Goal: Entertainment & Leisure: Consume media (video, audio)

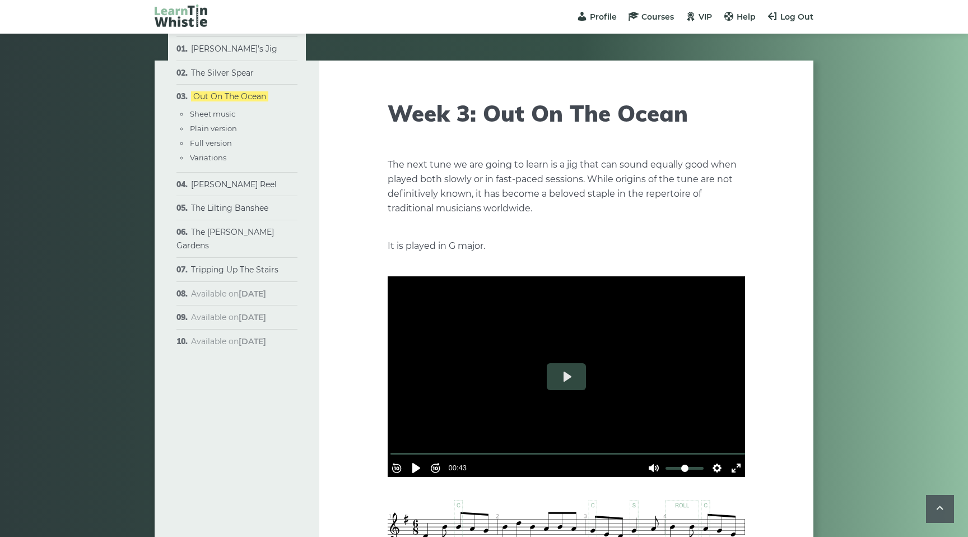
scroll to position [493, 0]
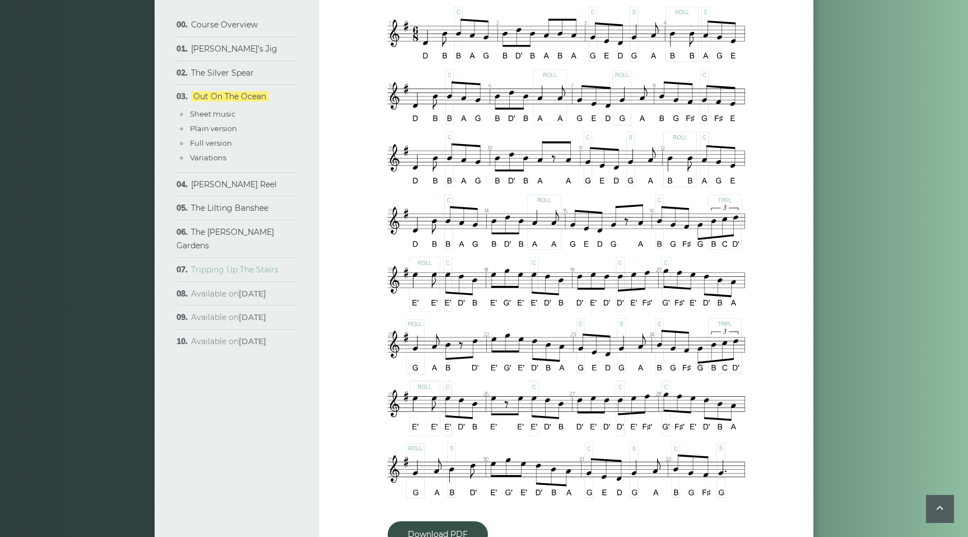
click at [229, 265] on link "Tripping Up The Stairs" at bounding box center [234, 270] width 87 height 10
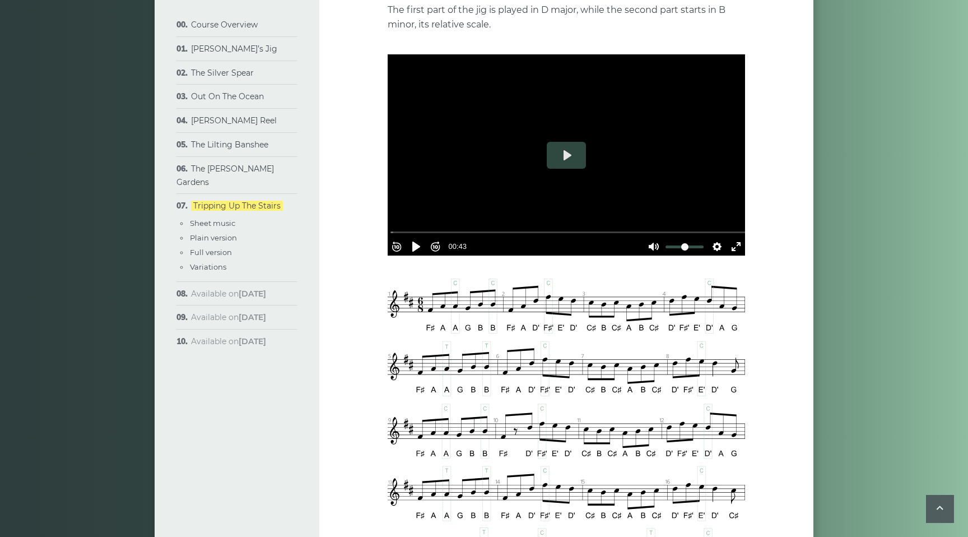
scroll to position [258, 0]
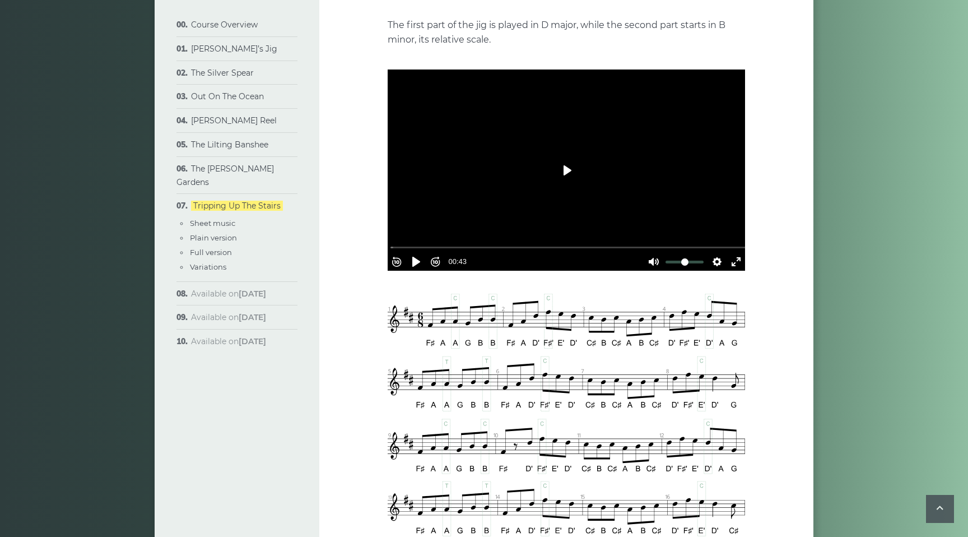
click at [568, 171] on button "Play" at bounding box center [566, 170] width 39 height 27
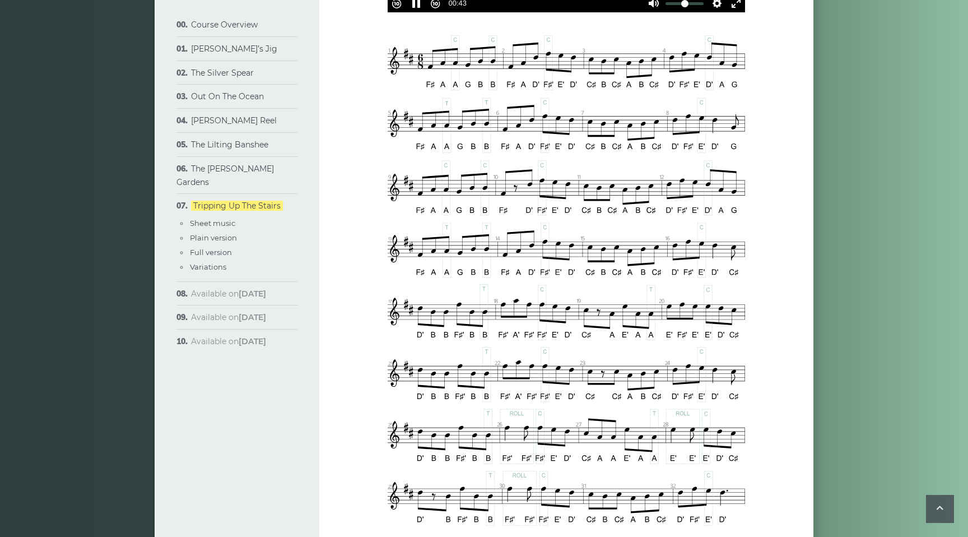
scroll to position [516, 0]
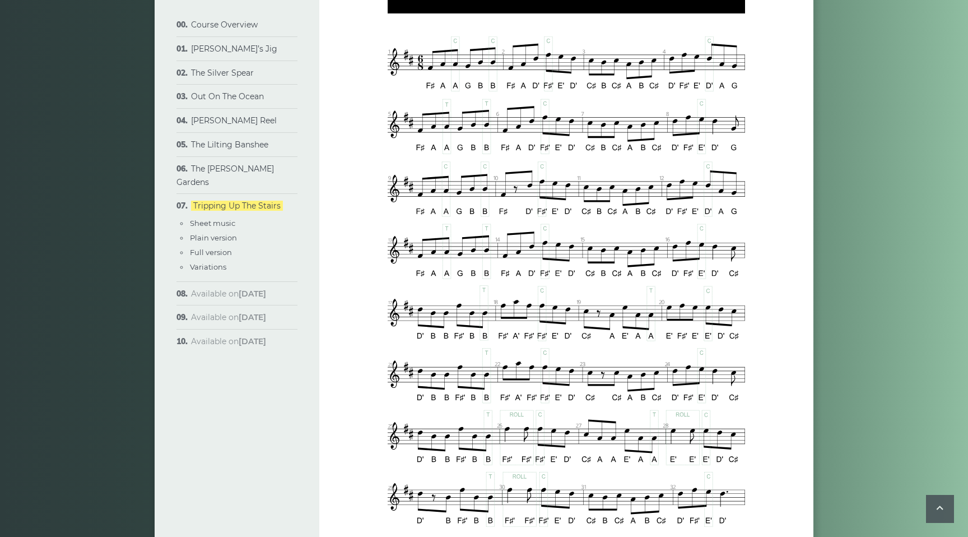
type input "***"
click at [243, 170] on link "The [PERSON_NAME] Gardens" at bounding box center [226, 176] width 98 height 24
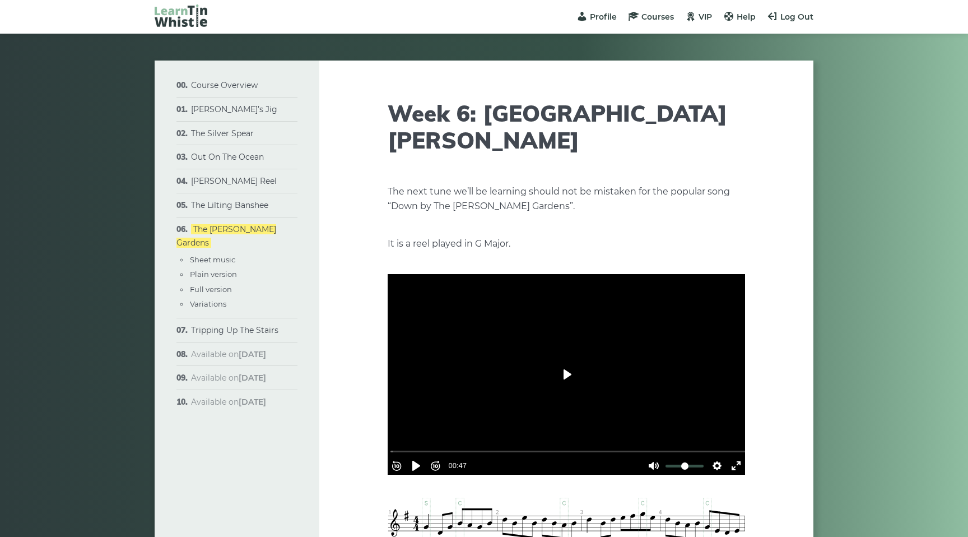
click at [567, 361] on button "Play" at bounding box center [566, 374] width 39 height 27
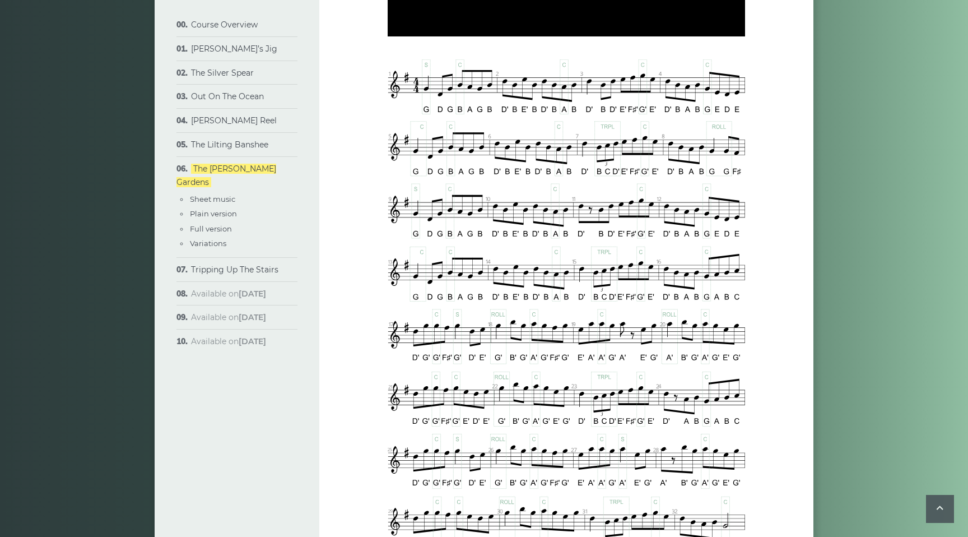
scroll to position [443, 0]
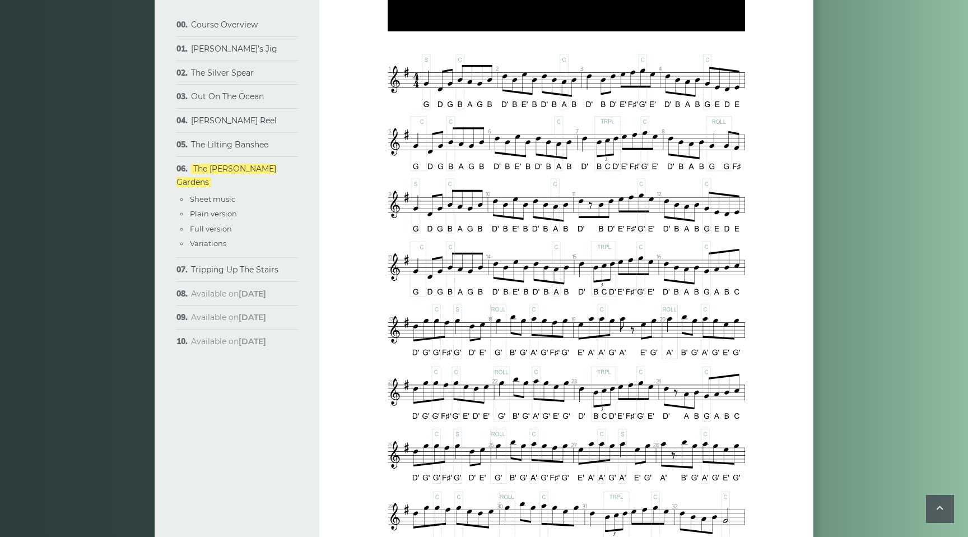
type input "***"
click at [257, 147] on link "The Lilting Banshee" at bounding box center [229, 145] width 77 height 10
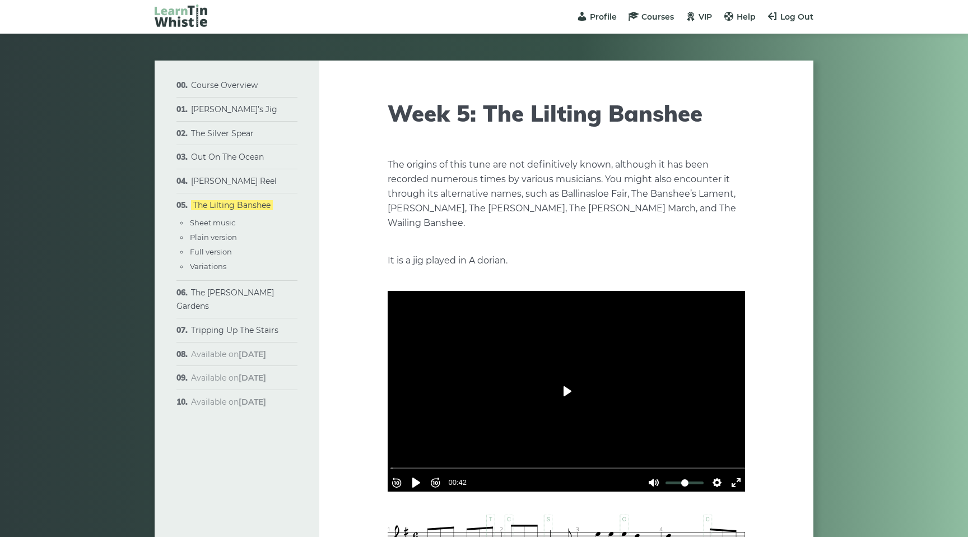
click at [562, 382] on button "Play" at bounding box center [566, 391] width 39 height 27
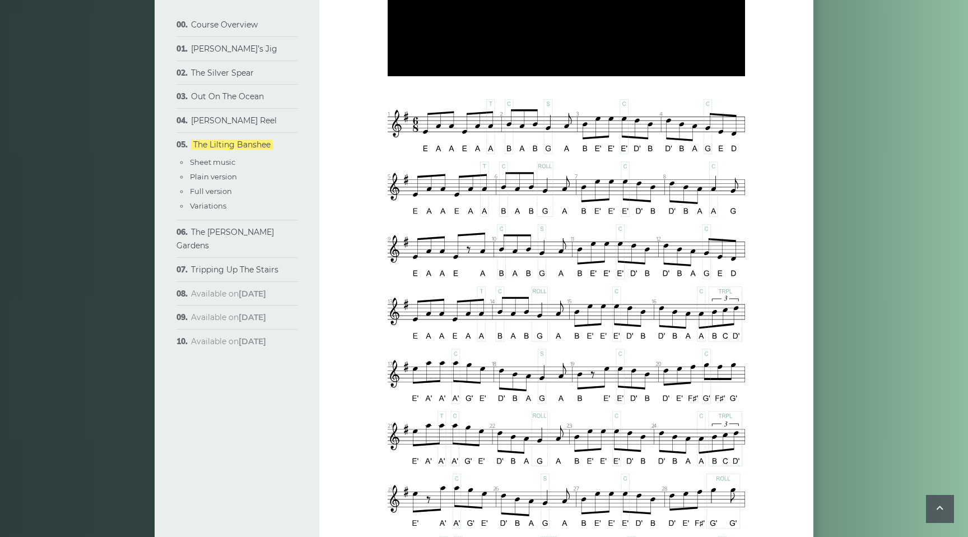
type input "****"
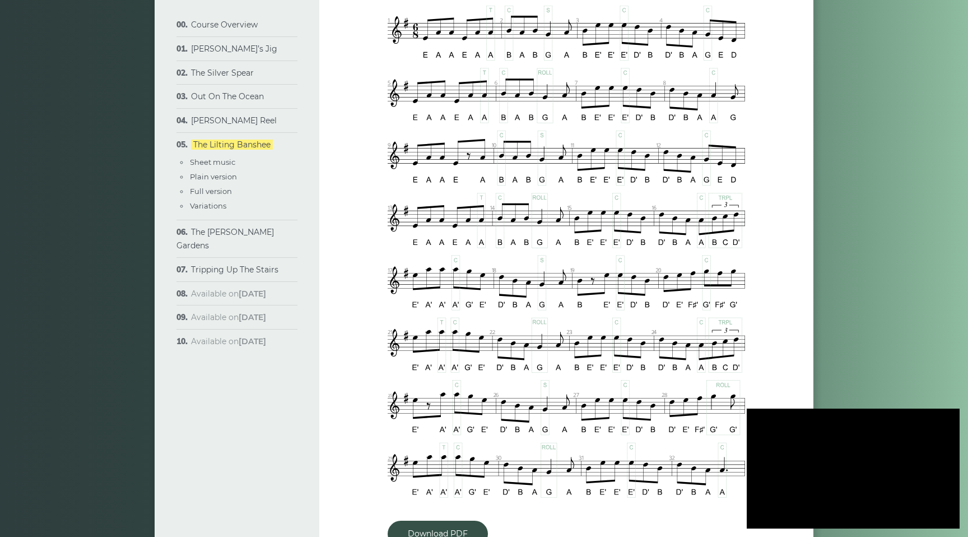
scroll to position [499, 0]
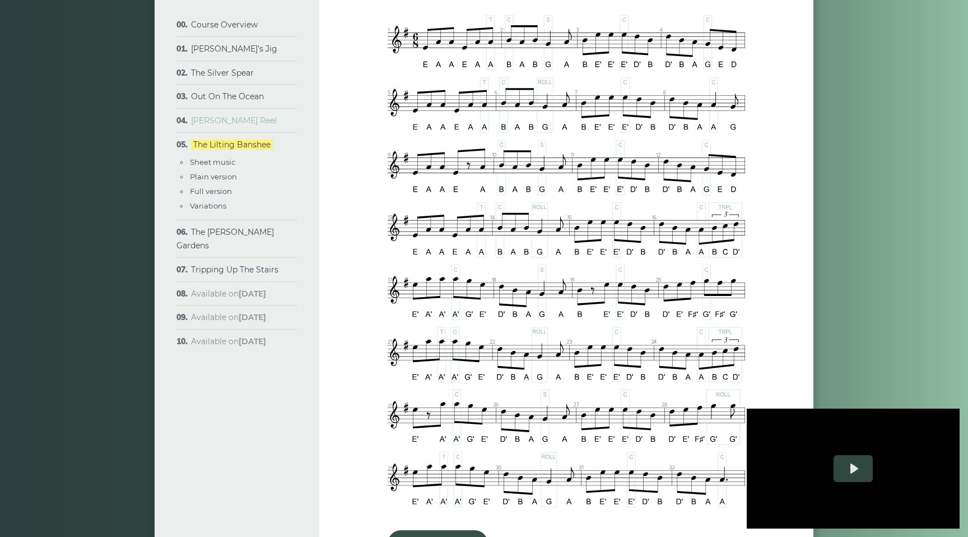
click at [235, 120] on link "[PERSON_NAME] Reel" at bounding box center [234, 120] width 86 height 10
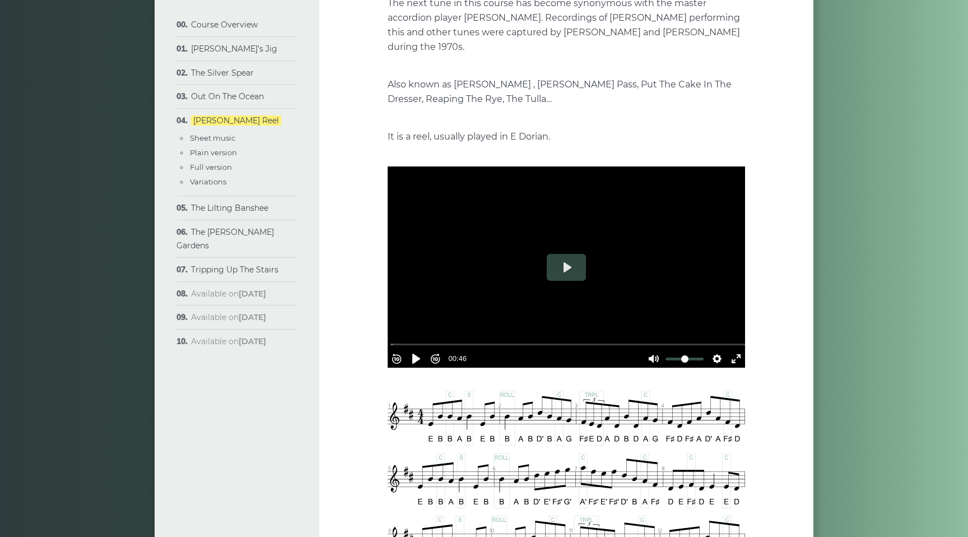
scroll to position [194, 0]
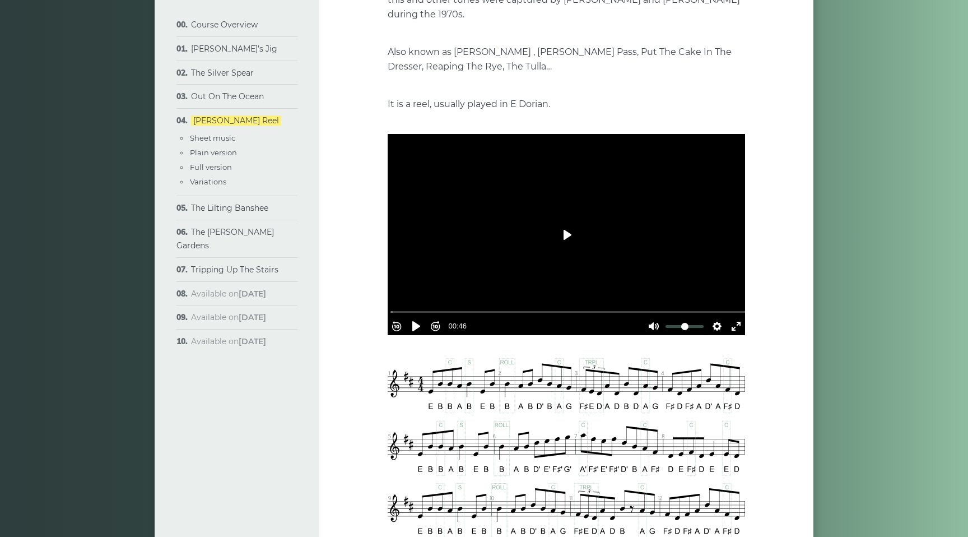
click at [554, 230] on button "Play" at bounding box center [566, 234] width 39 height 27
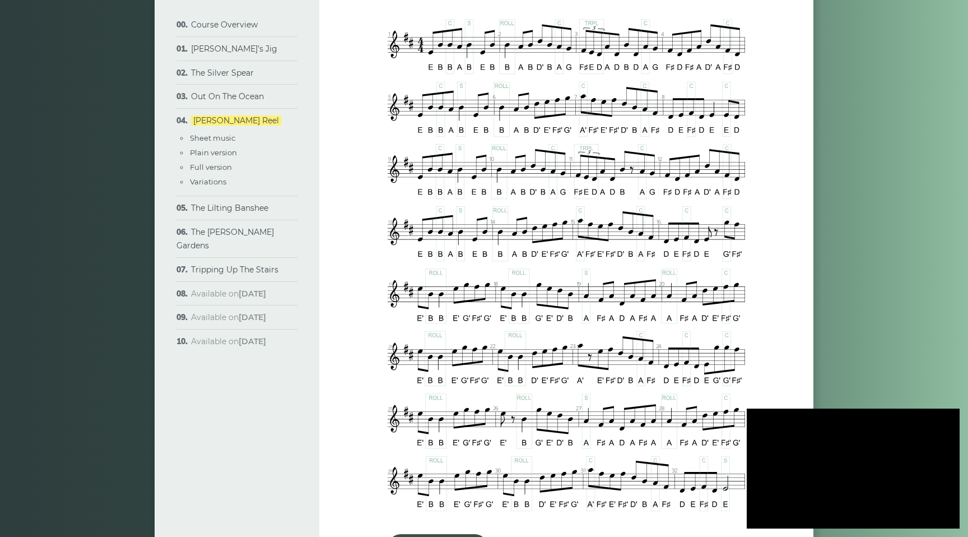
scroll to position [528, 0]
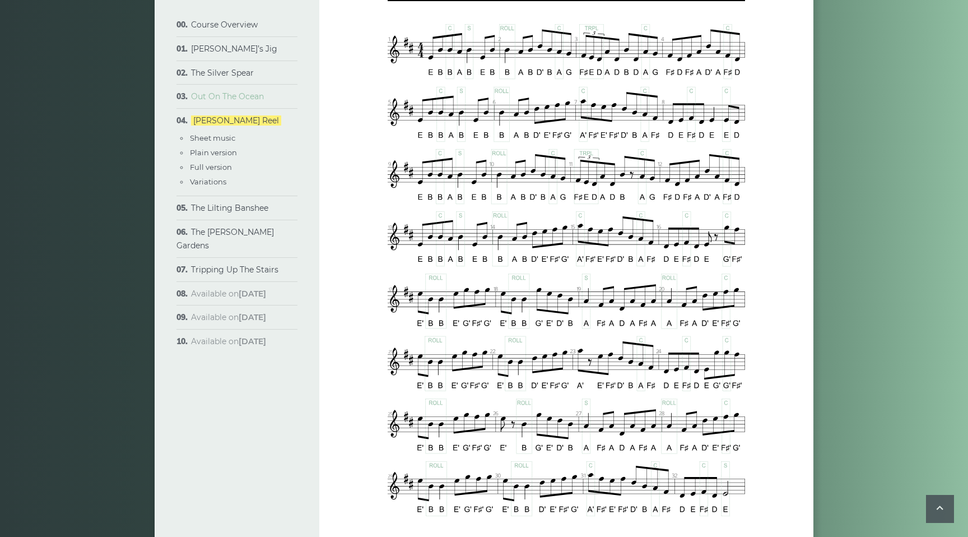
type input "***"
click at [244, 100] on link "Out On The Ocean" at bounding box center [227, 96] width 73 height 10
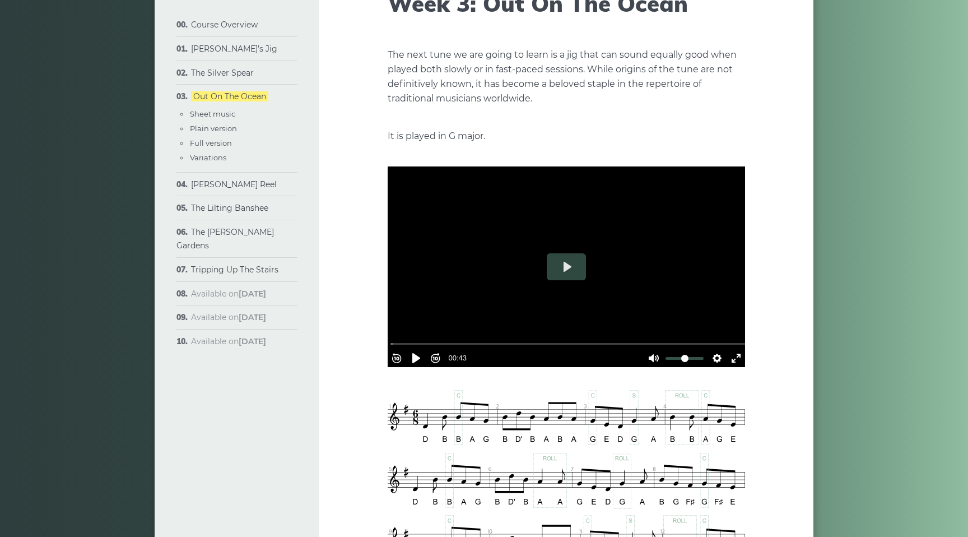
scroll to position [113, 0]
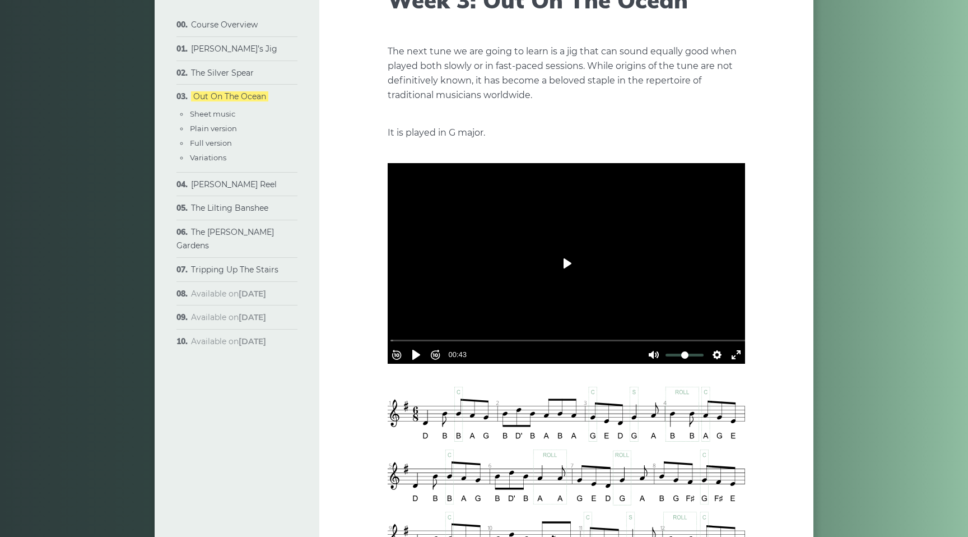
click at [564, 263] on button "Play" at bounding box center [566, 263] width 39 height 27
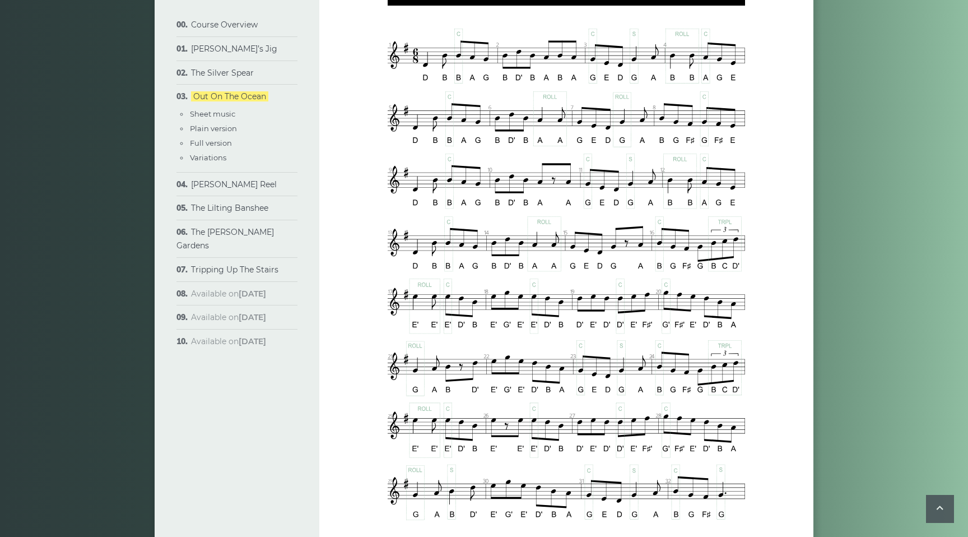
scroll to position [481, 0]
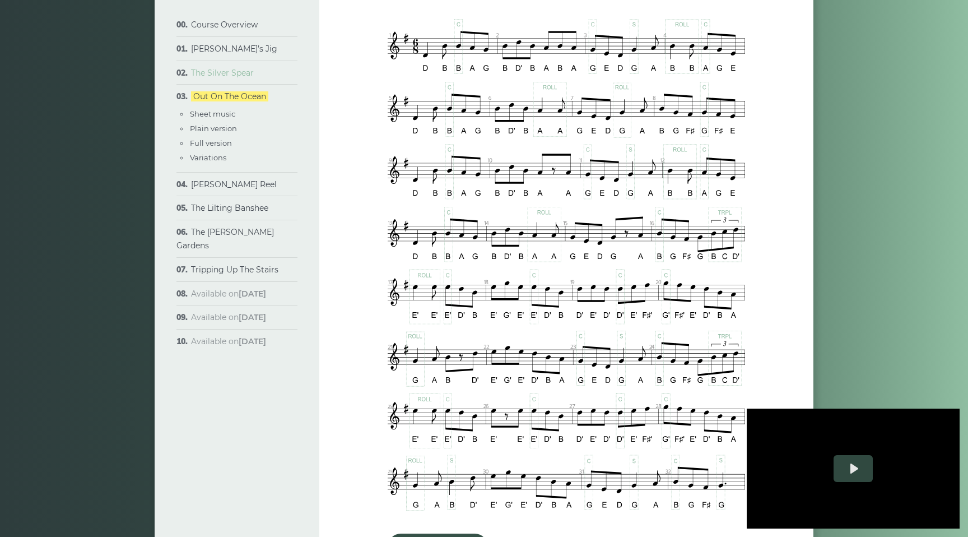
click at [233, 75] on link "The Silver Spear" at bounding box center [222, 73] width 63 height 10
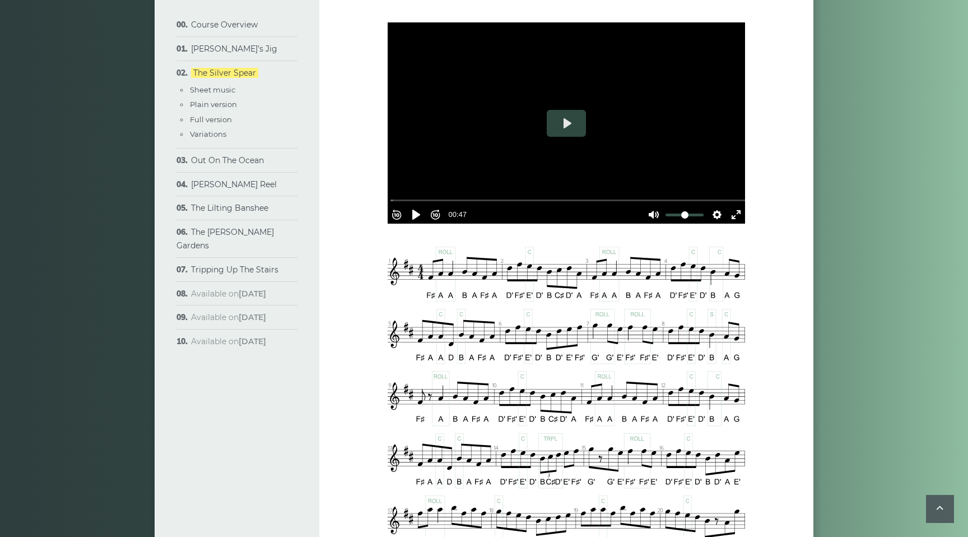
scroll to position [334, 0]
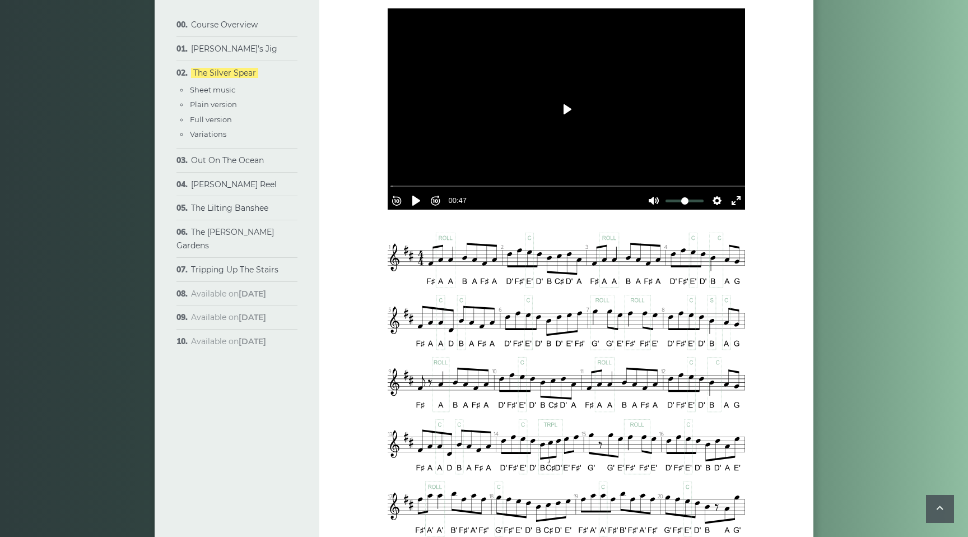
click at [566, 108] on button "Play" at bounding box center [566, 109] width 39 height 27
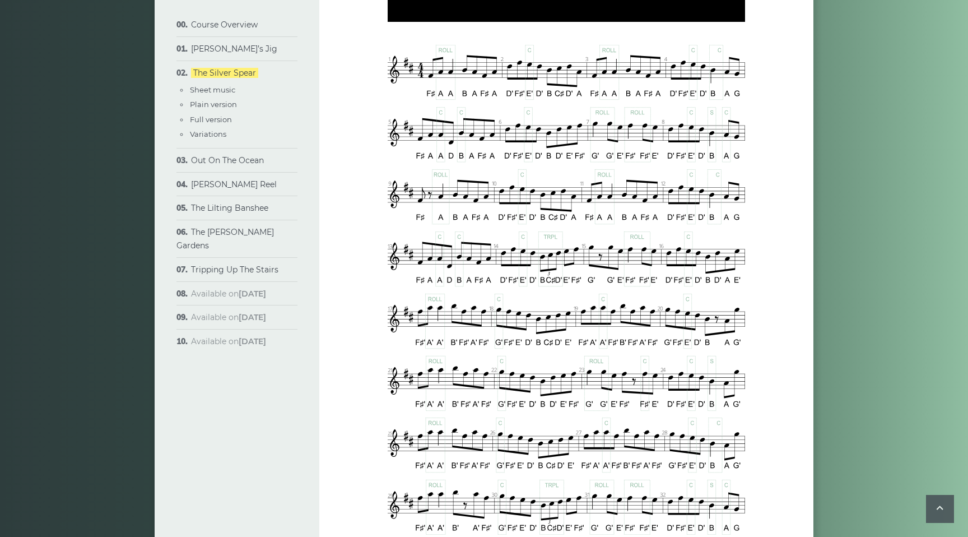
scroll to position [525, 0]
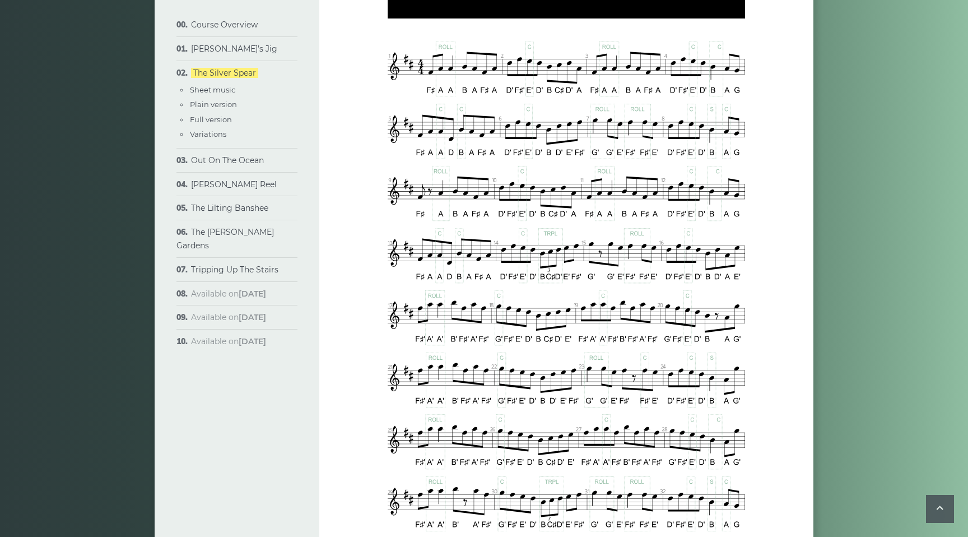
type input "***"
click at [232, 54] on link "[PERSON_NAME]’s Jig" at bounding box center [234, 49] width 86 height 10
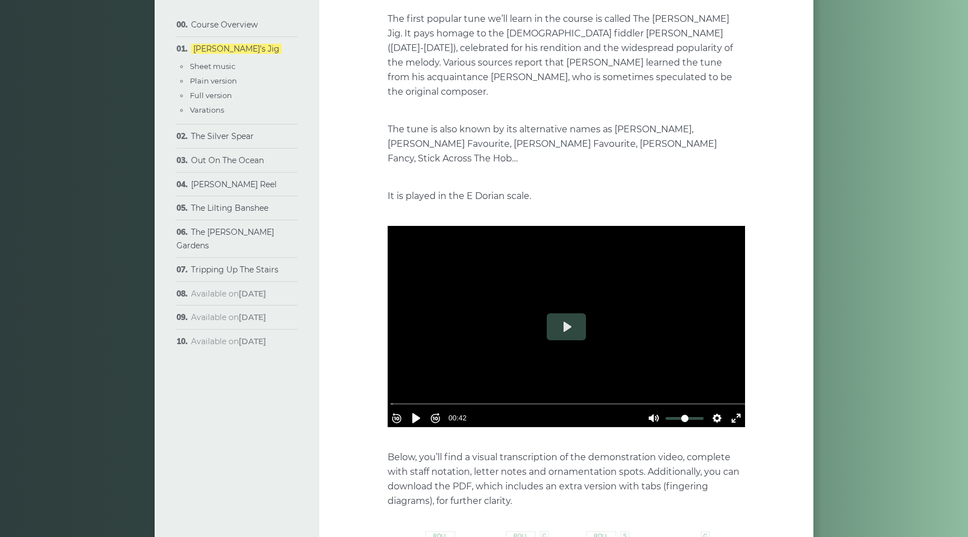
scroll to position [216, 0]
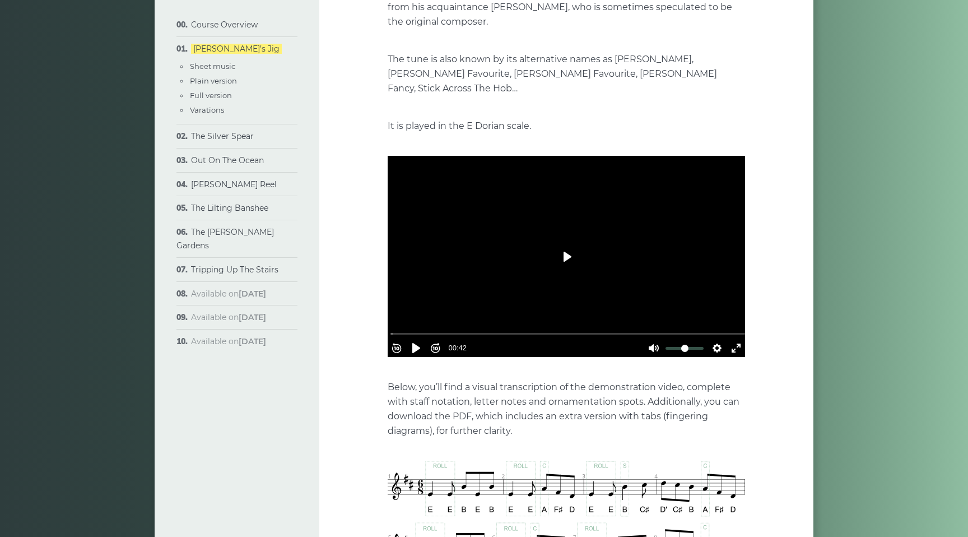
click at [564, 243] on button "Play" at bounding box center [566, 256] width 39 height 27
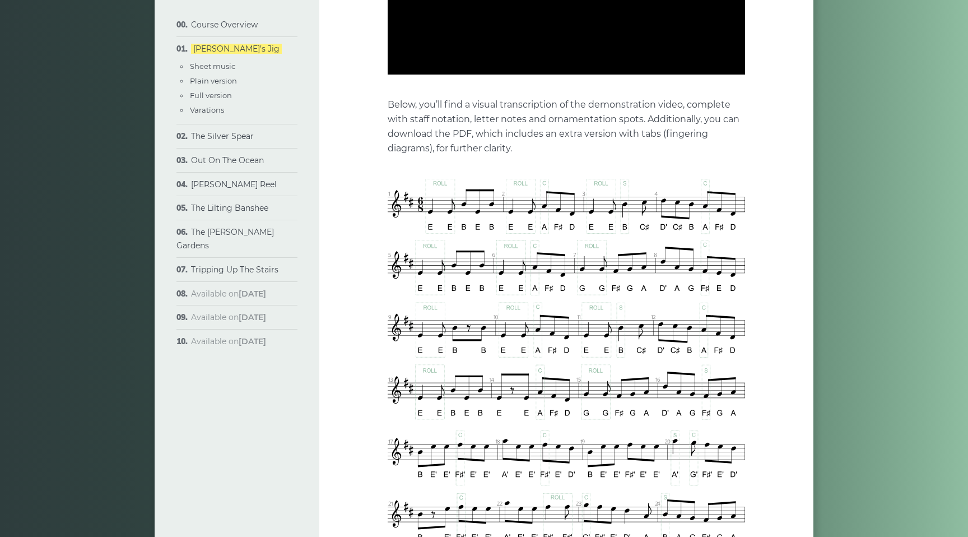
type input "****"
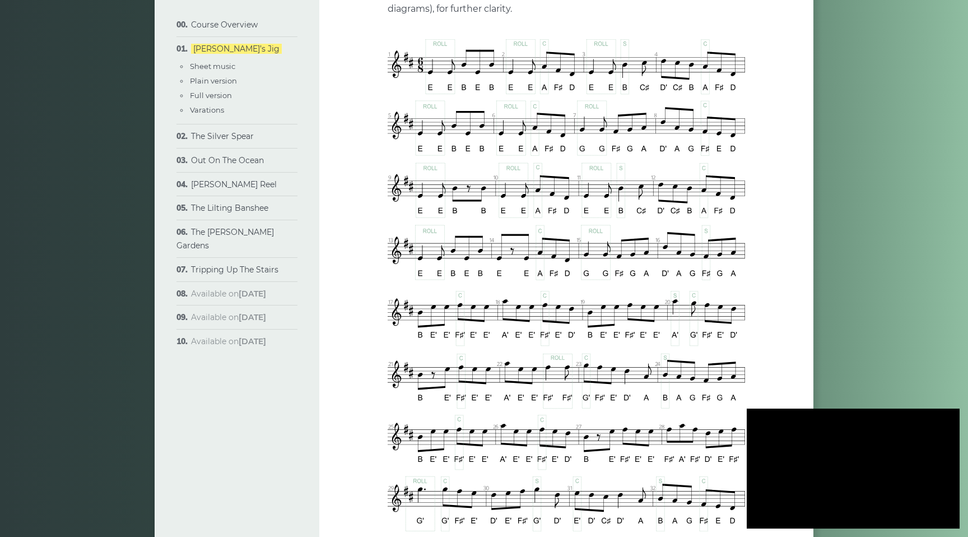
scroll to position [639, 0]
